Goal: Entertainment & Leisure: Consume media (video, audio)

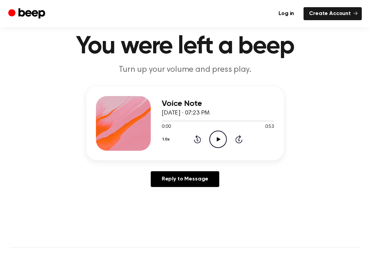
scroll to position [21, 0]
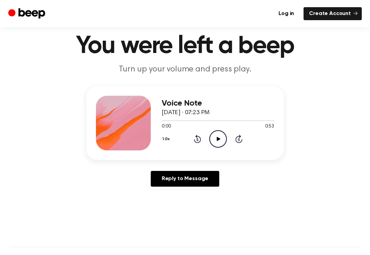
click at [217, 136] on icon "Play Audio" at bounding box center [217, 138] width 17 height 17
click at [217, 141] on icon at bounding box center [217, 139] width 3 height 4
click at [220, 138] on icon "Play Audio" at bounding box center [217, 138] width 17 height 17
click at [194, 140] on icon at bounding box center [197, 139] width 7 height 8
click at [191, 142] on div "1.0x Rewind 5 seconds Pause Audio Skip 5 seconds" at bounding box center [218, 138] width 112 height 17
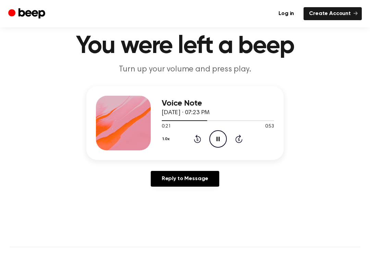
click at [194, 140] on icon at bounding box center [197, 139] width 7 height 8
click at [219, 132] on icon "Pause Audio" at bounding box center [217, 138] width 17 height 17
click at [216, 138] on icon "Play Audio" at bounding box center [217, 138] width 17 height 17
click at [197, 137] on icon at bounding box center [197, 139] width 7 height 8
click at [197, 143] on icon at bounding box center [197, 139] width 7 height 8
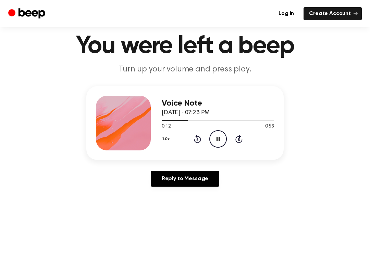
click at [196, 141] on icon "Rewind 5 seconds" at bounding box center [197, 139] width 8 height 9
click at [195, 132] on div "1.0x Rewind 5 seconds Pause Audio Skip 5 seconds" at bounding box center [218, 138] width 112 height 17
click at [199, 148] on div "Voice Note [DATE] · 07:23 PM 0:11 0:53 Your browser does not support the [objec…" at bounding box center [218, 123] width 112 height 55
click at [198, 139] on icon at bounding box center [197, 140] width 2 height 3
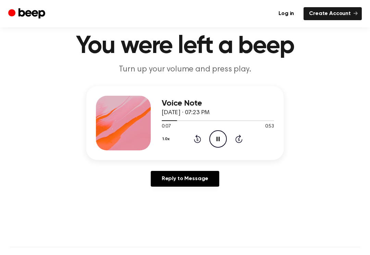
click at [198, 137] on icon at bounding box center [197, 139] width 7 height 8
click at [222, 140] on icon "Pause Audio" at bounding box center [217, 138] width 17 height 17
